Goal: Information Seeking & Learning: Learn about a topic

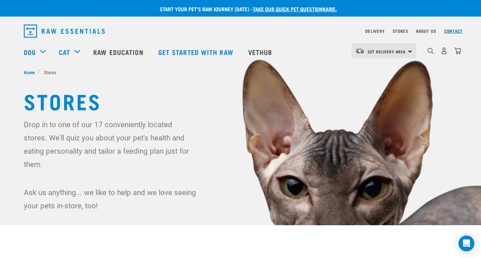
click at [455, 30] on link "Contact" at bounding box center [453, 31] width 19 height 2
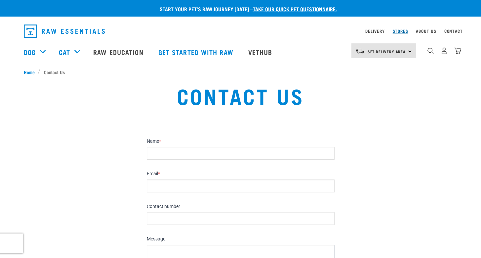
click at [397, 30] on div "Stores" at bounding box center [401, 31] width 16 height 8
click at [397, 31] on link "Stores" at bounding box center [401, 31] width 16 height 2
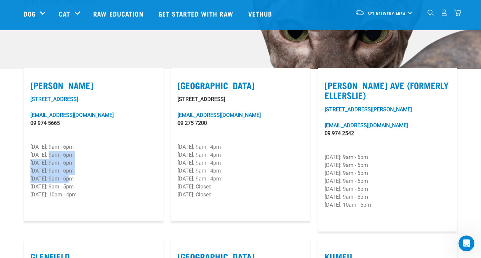
scroll to position [156, 0]
drag, startPoint x: 52, startPoint y: 145, endPoint x: 67, endPoint y: 175, distance: 33.6
click at [67, 172] on div "[STREET_ADDRESS][EMAIL_ADDRESS][DOMAIN_NAME] 09 974 5665 [DATE]: 9am - 6pm [DAT…" at bounding box center [93, 154] width 126 height 119
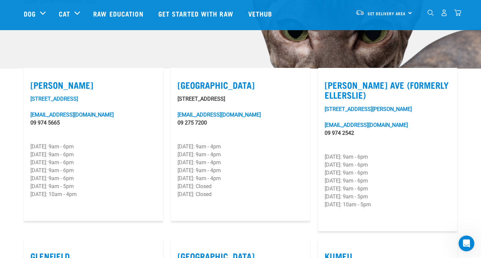
click at [92, 207] on article "[PERSON_NAME] [STREET_ADDRESS][EMAIL_ADDRESS][DOMAIN_NAME] 09 974 5665 [DATE]: …" at bounding box center [93, 144] width 139 height 153
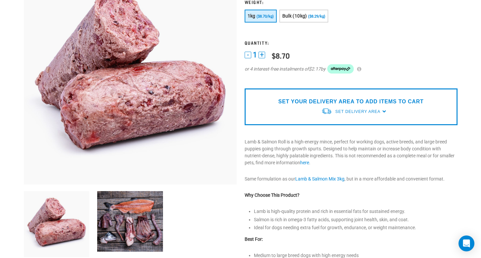
scroll to position [138, 0]
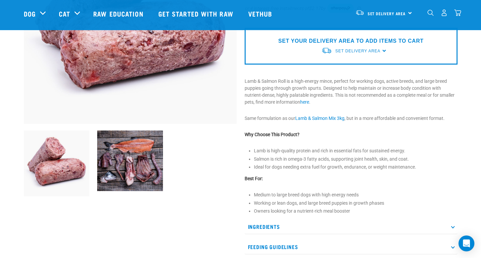
click at [314, 153] on li "Lamb is high-quality protein and rich in essential fats for sustained energy." at bounding box center [356, 150] width 204 height 7
click at [275, 100] on p "Lamb & Salmon Roll is a high-energy mince, perfect for working dogs, active bre…" at bounding box center [351, 92] width 213 height 28
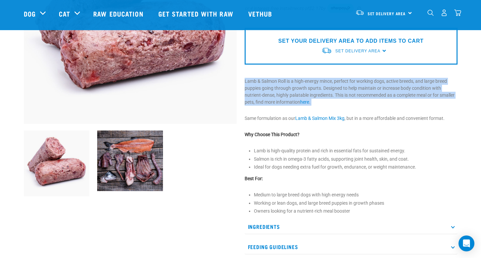
click at [275, 100] on p "Lamb & Salmon Roll is a high-energy mince, perfect for working dogs, active bre…" at bounding box center [351, 92] width 213 height 28
click at [269, 96] on p "Lamb & Salmon Roll is a high-energy mince, perfect for working dogs, active bre…" at bounding box center [351, 92] width 213 height 28
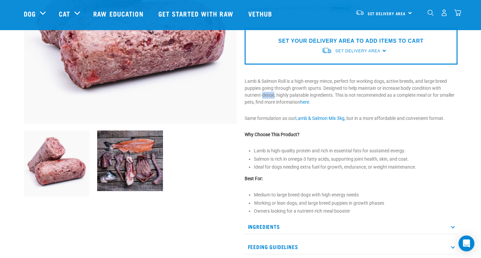
click at [269, 96] on p "Lamb & Salmon Roll is a high-energy mince, perfect for working dogs, active bre…" at bounding box center [351, 92] width 213 height 28
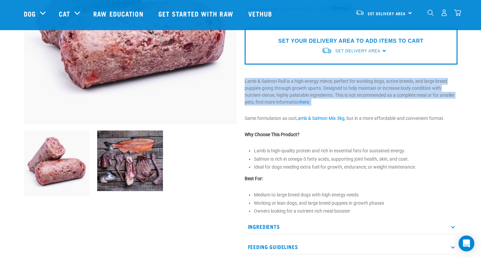
click at [269, 96] on p "Lamb & Salmon Roll is a high-energy mince, perfect for working dogs, active bre…" at bounding box center [351, 92] width 213 height 28
click at [264, 94] on p "Lamb & Salmon Roll is a high-energy mince, perfect for working dogs, active bre…" at bounding box center [351, 92] width 213 height 28
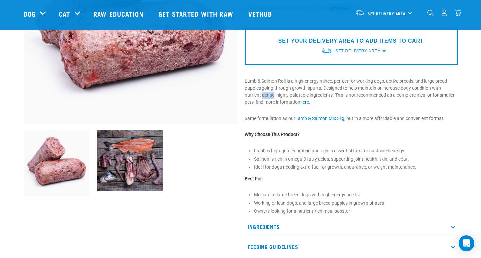
click at [264, 94] on p "Lamb & Salmon Roll is a high-energy mince, perfect for working dogs, active bre…" at bounding box center [351, 92] width 213 height 28
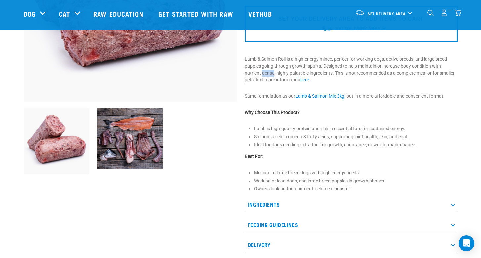
scroll to position [163, 0]
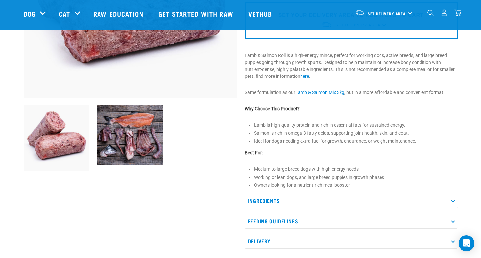
click at [449, 200] on p "Ingredients" at bounding box center [351, 200] width 213 height 15
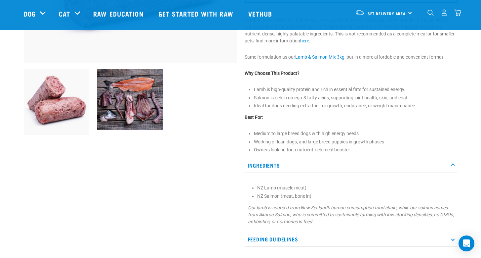
scroll to position [204, 0]
